Goal: Find specific page/section: Find specific page/section

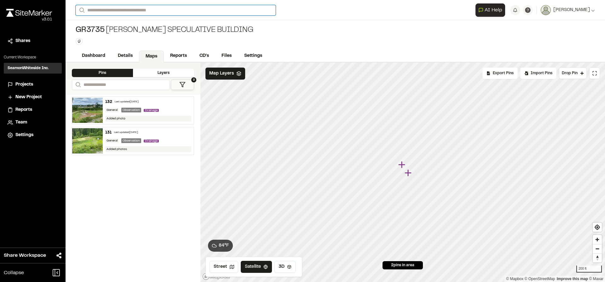
click at [130, 10] on input "Search" at bounding box center [176, 10] width 200 height 10
type input "*********"
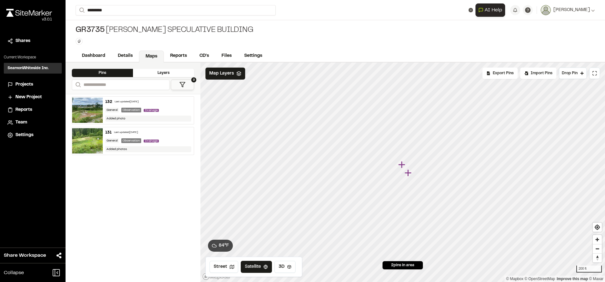
click at [113, 28] on p "GR3774 Gleneddie" at bounding box center [126, 25] width 93 height 8
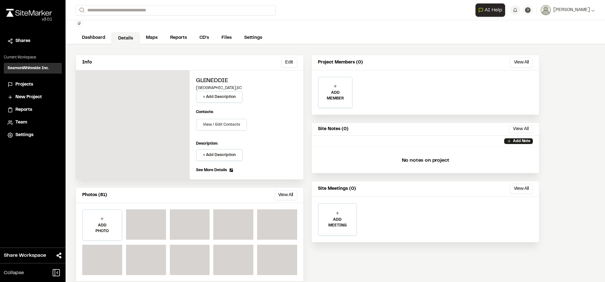
scroll to position [28, 0]
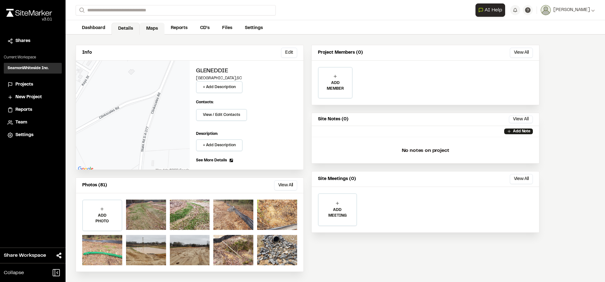
click at [151, 32] on link "Maps" at bounding box center [152, 29] width 25 height 12
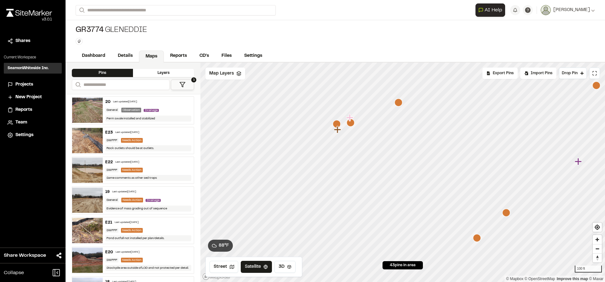
click at [137, 100] on div "Last updated Dec 9, 2022" at bounding box center [125, 102] width 24 height 4
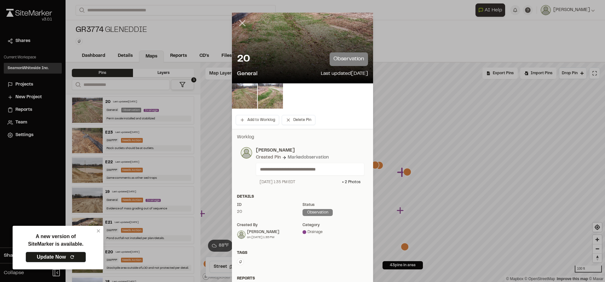
click at [241, 24] on line at bounding box center [242, 22] width 5 height 5
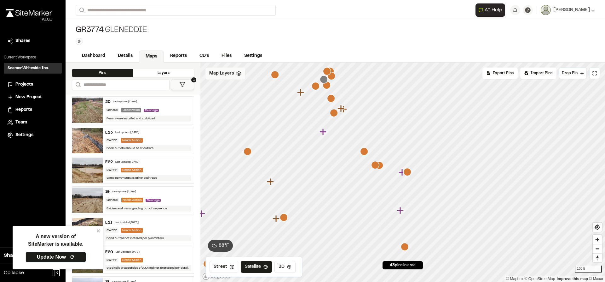
click at [231, 76] on span "Map Layers" at bounding box center [221, 73] width 25 height 7
click at [258, 75] on icon at bounding box center [258, 74] width 5 height 5
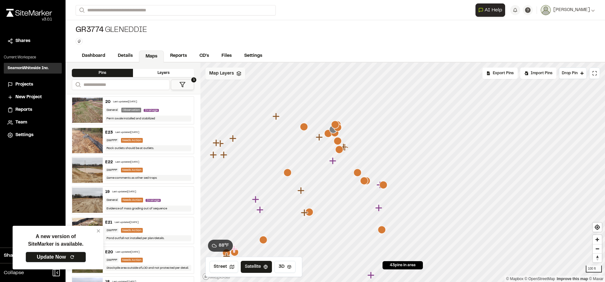
click at [305, 127] on icon "Map marker" at bounding box center [304, 127] width 8 height 8
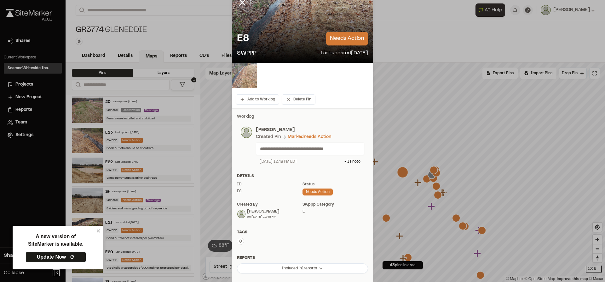
scroll to position [32, 0]
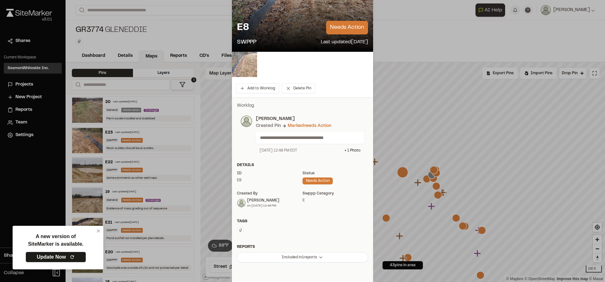
click at [251, 67] on img at bounding box center [244, 64] width 25 height 25
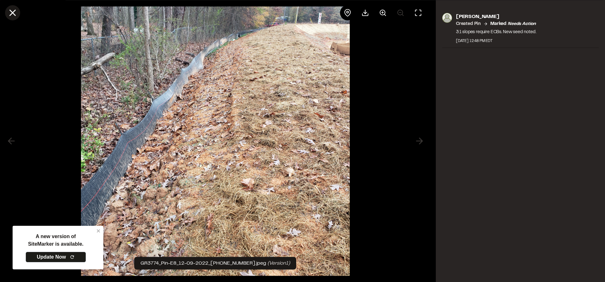
click at [15, 13] on icon at bounding box center [12, 12] width 11 height 11
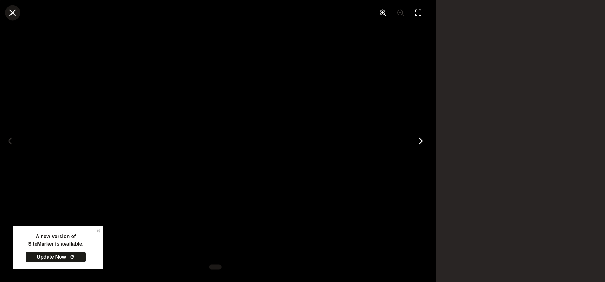
scroll to position [32, 0]
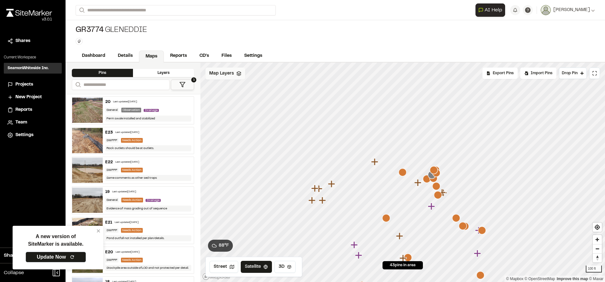
click at [439, 195] on icon "Map marker" at bounding box center [438, 195] width 8 height 8
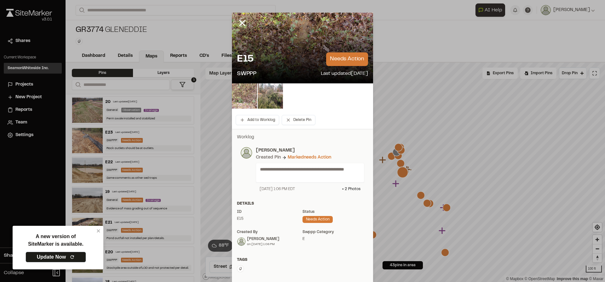
click at [242, 99] on img at bounding box center [244, 95] width 25 height 25
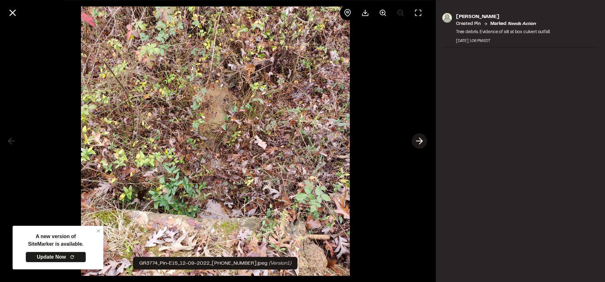
click at [419, 141] on line at bounding box center [420, 141] width 6 height 0
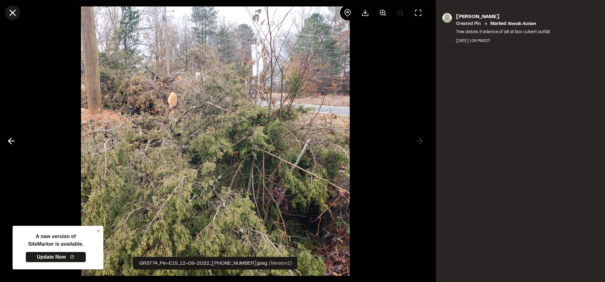
drag, startPoint x: 13, startPoint y: 14, endPoint x: 16, endPoint y: 17, distance: 3.8
click at [13, 14] on icon at bounding box center [12, 12] width 11 height 11
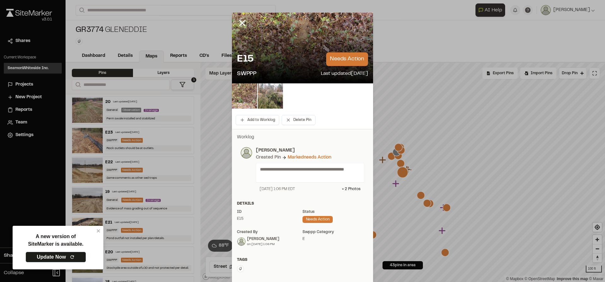
click at [244, 25] on icon at bounding box center [242, 23] width 11 height 11
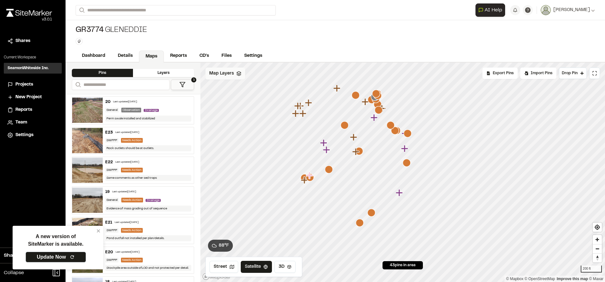
click at [72, 255] on icon at bounding box center [72, 256] width 3 height 3
